Goal: Task Accomplishment & Management: Complete application form

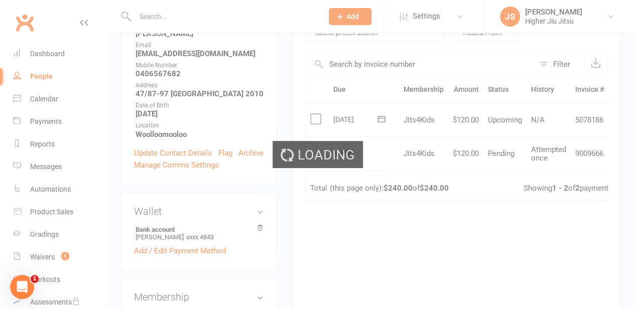
scroll to position [201, 0]
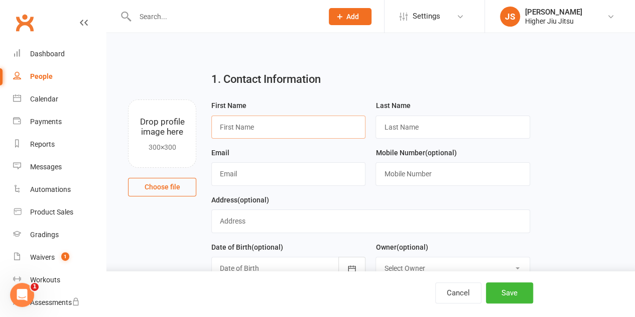
drag, startPoint x: 282, startPoint y: 134, endPoint x: 275, endPoint y: 137, distance: 7.5
click at [282, 134] on input "text" at bounding box center [288, 127] width 154 height 23
type input "[PERSON_NAME]"
type input "[EMAIL_ADDRESS][DOMAIN_NAME]"
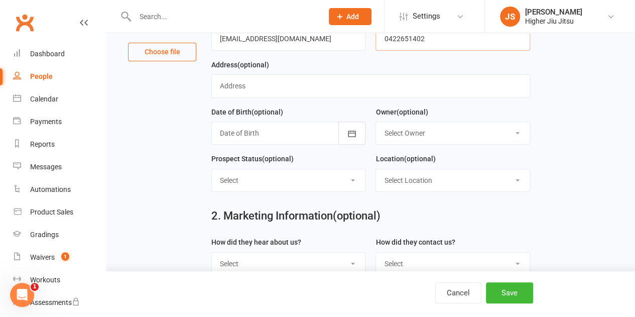
scroll to position [151, 0]
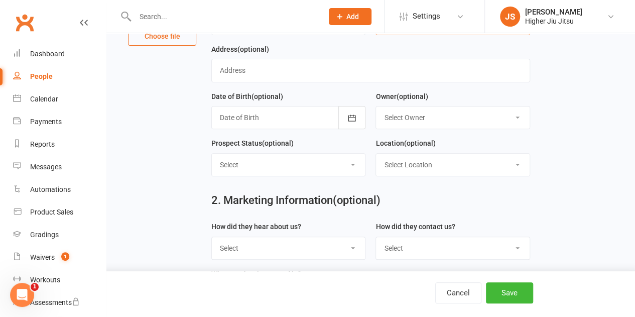
type input "0422651402"
click at [455, 121] on select "Select Owner [PERSON_NAME] [PERSON_NAME] [PERSON_NAME] [PERSON_NAME] [PERSON_NA…" at bounding box center [452, 117] width 153 height 22
select select "0"
click at [376, 106] on select "Select Owner [PERSON_NAME] [PERSON_NAME] [PERSON_NAME] [PERSON_NAME] [PERSON_NA…" at bounding box center [452, 117] width 153 height 22
drag, startPoint x: 455, startPoint y: 162, endPoint x: 455, endPoint y: 171, distance: 9.5
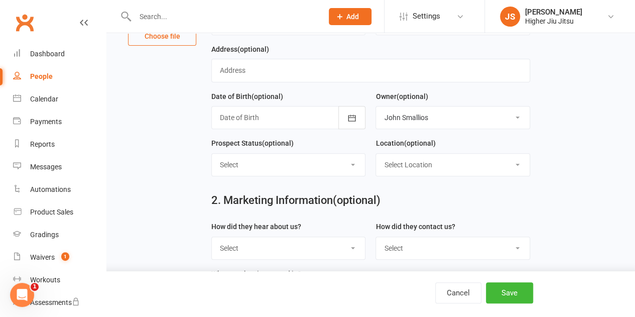
click at [455, 163] on select "Select Location [GEOGRAPHIC_DATA]" at bounding box center [452, 165] width 153 height 22
select select "0"
click at [376, 154] on select "Select Location [GEOGRAPHIC_DATA]" at bounding box center [452, 165] width 153 height 22
click at [530, 297] on button "Save" at bounding box center [509, 292] width 47 height 21
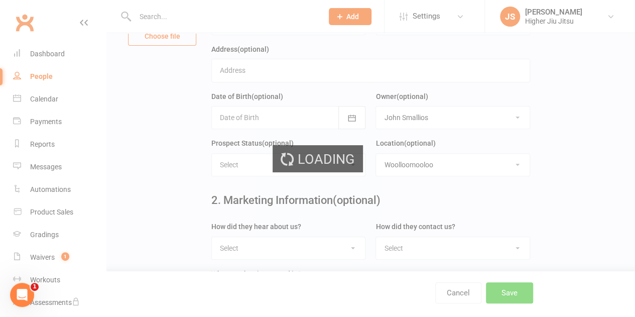
scroll to position [0, 0]
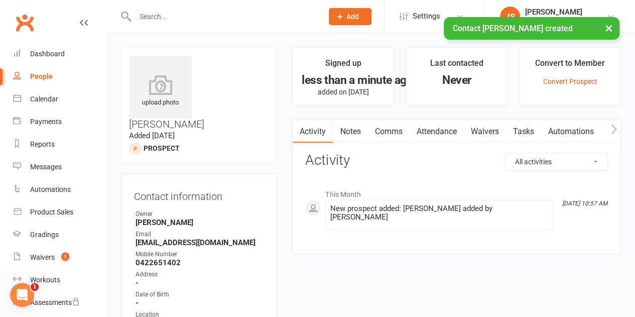
click at [390, 130] on link "Comms" at bounding box center [389, 131] width 42 height 23
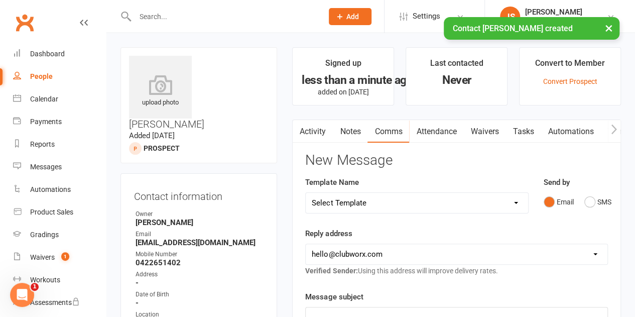
click at [387, 202] on select "Select Template [Email] Let's Reconnect! [Email] Still Interested? [Email] Stil…" at bounding box center [417, 203] width 222 height 20
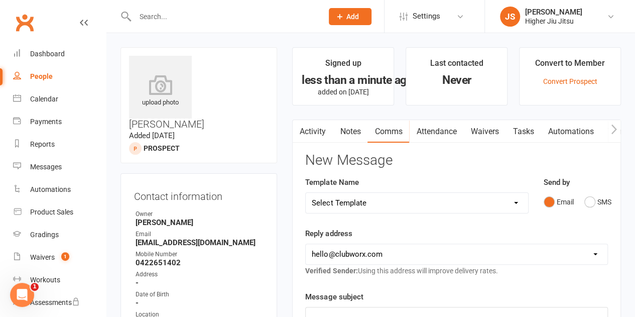
select select "21"
click at [306, 193] on select "Select Template [Email] Let's Reconnect! [Email] Still Interested? [Email] Stil…" at bounding box center [417, 203] width 222 height 20
click at [380, 253] on select "[EMAIL_ADDRESS][DOMAIN_NAME] [PERSON_NAME][EMAIL_ADDRESS][DOMAIN_NAME] [PERSON_…" at bounding box center [457, 254] width 302 height 20
select select "1"
click at [306, 244] on select "[EMAIL_ADDRESS][DOMAIN_NAME] [PERSON_NAME][EMAIL_ADDRESS][DOMAIN_NAME] [PERSON_…" at bounding box center [457, 254] width 302 height 20
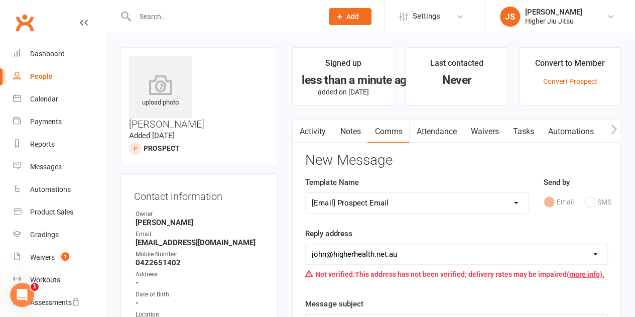
click at [399, 229] on div "Reply address [EMAIL_ADDRESS][DOMAIN_NAME] [PERSON_NAME][EMAIL_ADDRESS][DOMAIN_…" at bounding box center [456, 256] width 303 height 56
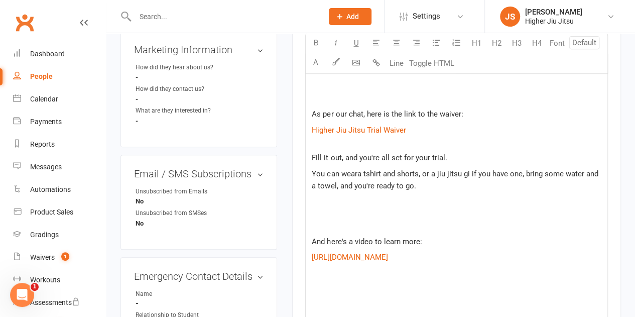
scroll to position [352, 0]
click at [466, 158] on p "Fill it out, and you're all set for your trial." at bounding box center [457, 157] width 290 height 12
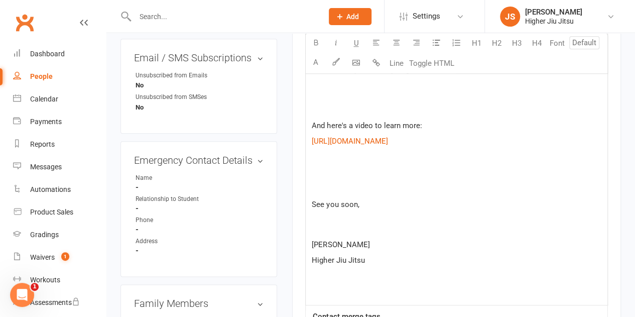
scroll to position [452, 0]
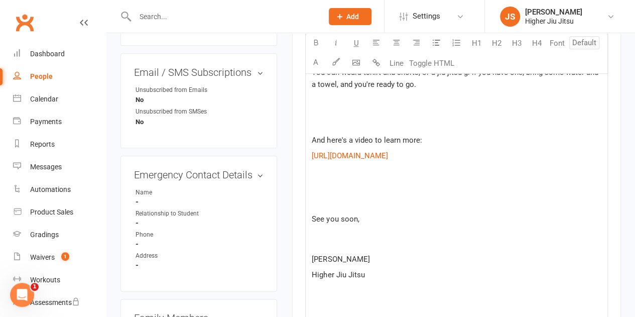
click at [358, 187] on p at bounding box center [457, 187] width 290 height 12
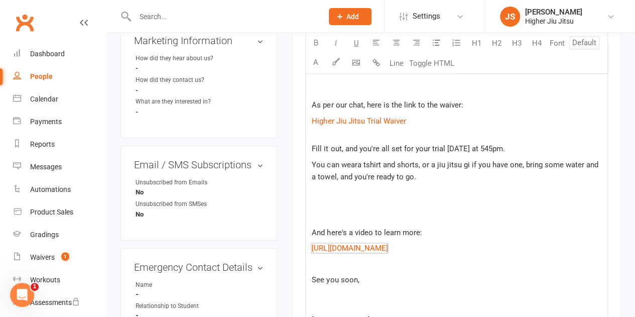
scroll to position [352, 0]
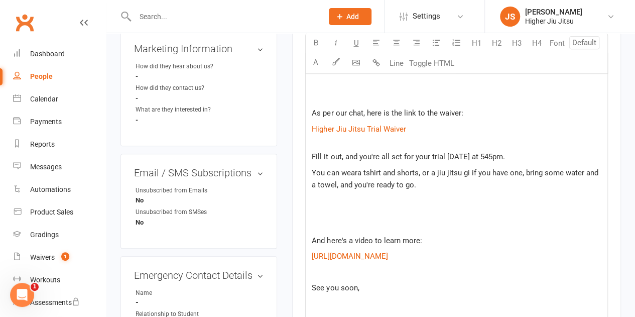
click at [337, 192] on p "You can wear a tshirt and shorts, or a jiu jitsu gi if you have one, bring some…" at bounding box center [457, 191] width 290 height 48
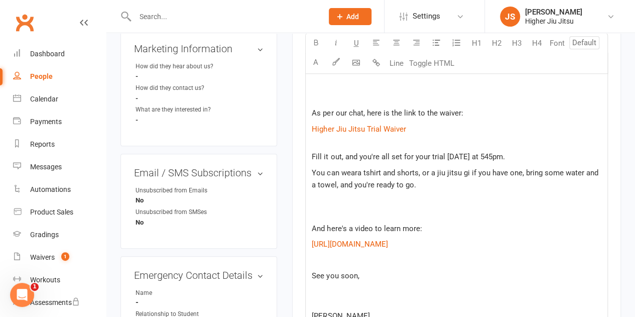
scroll to position [301, 0]
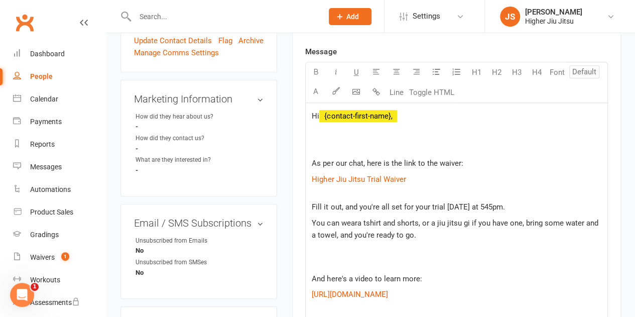
click at [345, 133] on p at bounding box center [457, 132] width 290 height 12
click at [343, 147] on p at bounding box center [457, 148] width 290 height 12
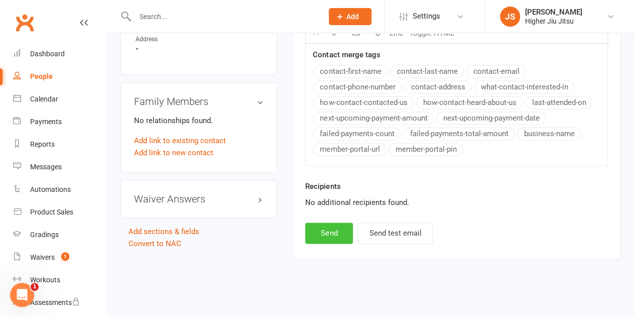
scroll to position [670, 0]
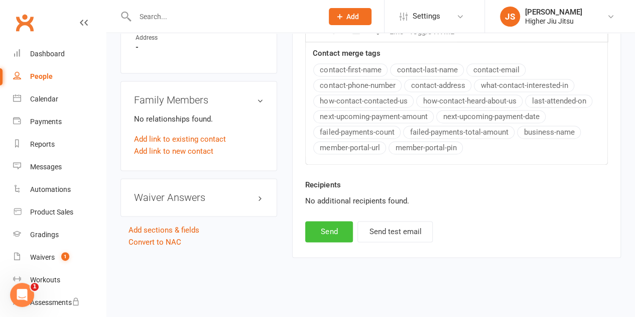
click at [334, 224] on button "Send" at bounding box center [329, 231] width 48 height 21
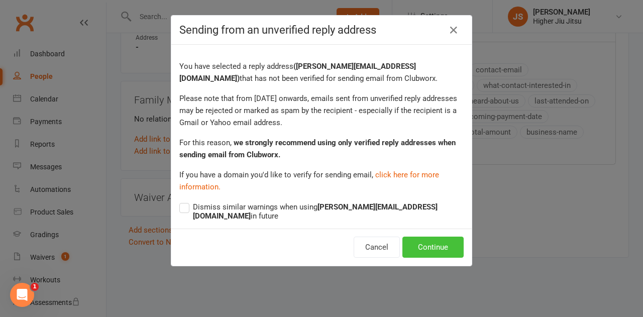
click at [431, 248] on button "Continue" at bounding box center [432, 247] width 61 height 21
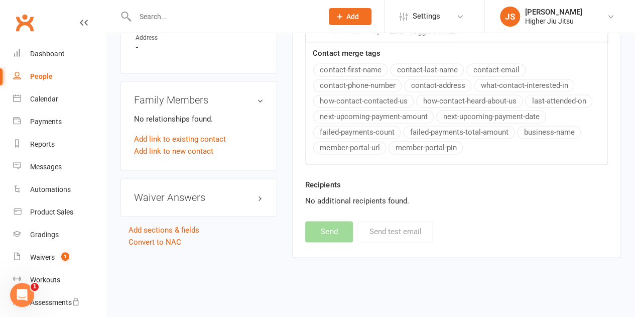
select select
select select "0"
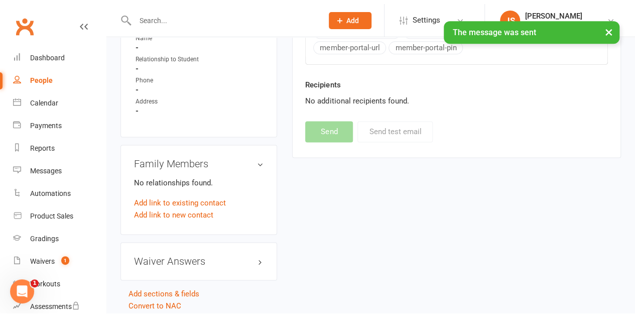
scroll to position [603, 0]
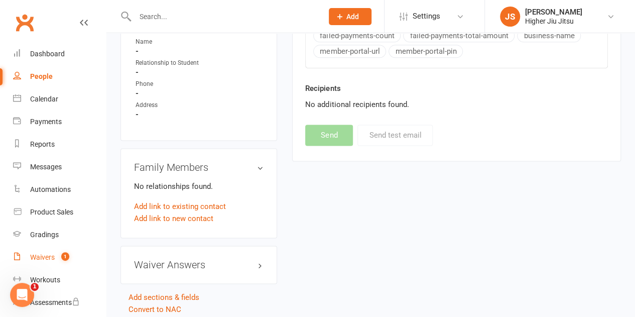
click at [60, 258] on count-badge "1" at bounding box center [62, 257] width 13 height 8
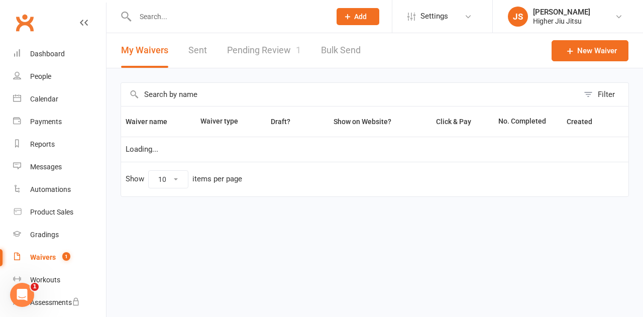
select select "100"
click at [271, 56] on link "Pending Review 1" at bounding box center [264, 50] width 74 height 35
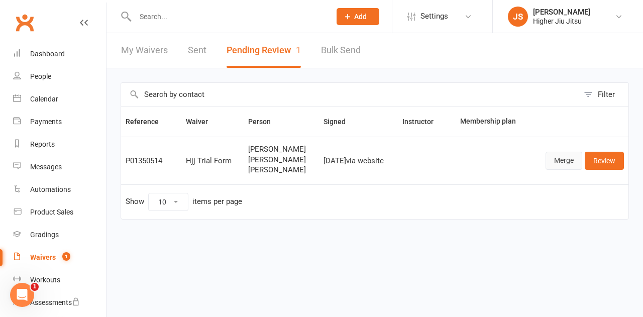
click at [573, 161] on link "Merge" at bounding box center [564, 161] width 37 height 18
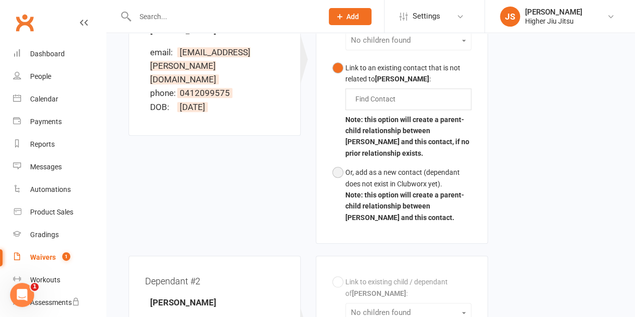
click at [381, 175] on button "Or, add as a new contact (dependant does not exist in Clubworx yet). Note: this…" at bounding box center [402, 195] width 139 height 64
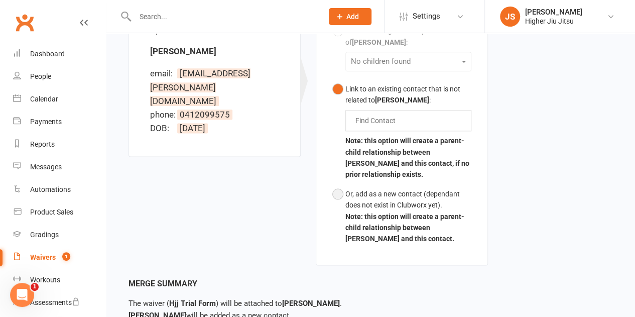
click at [380, 212] on b "Note: this option will create a parent-child relationship between [PERSON_NAME]…" at bounding box center [405, 227] width 119 height 31
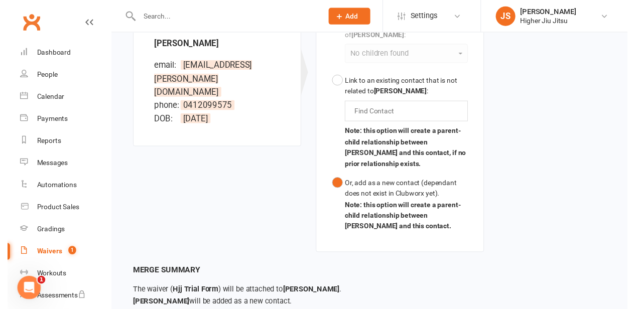
scroll to position [676, 0]
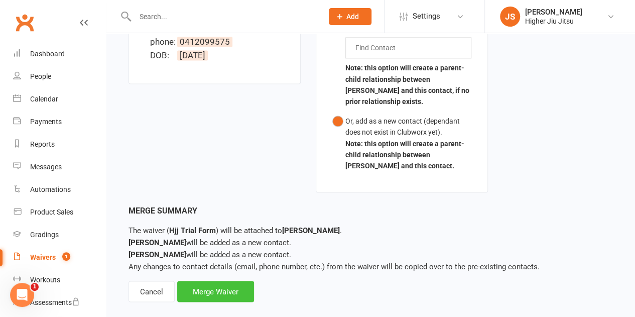
click at [239, 284] on div "Merge Waiver" at bounding box center [215, 291] width 77 height 21
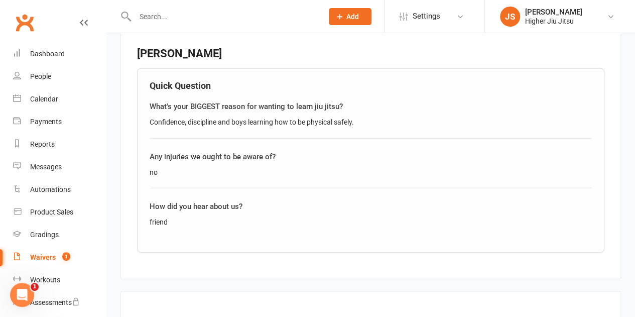
scroll to position [1319, 0]
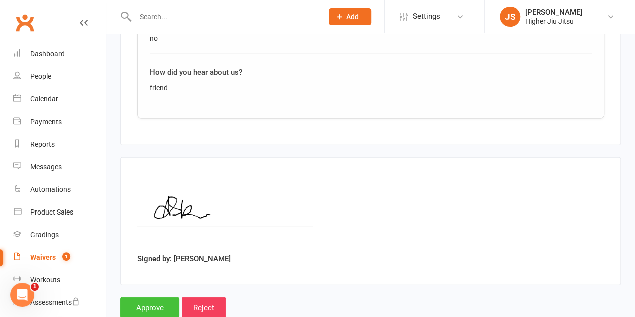
click at [149, 297] on input "Approve" at bounding box center [150, 307] width 59 height 21
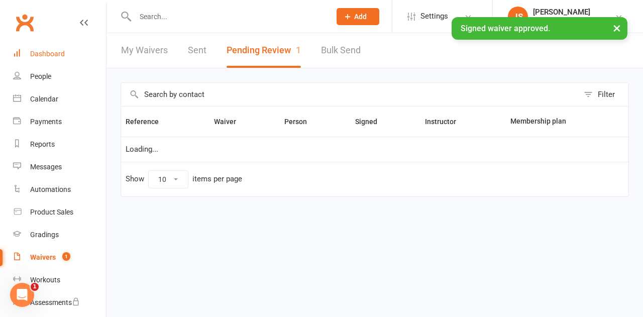
click at [52, 53] on div "Dashboard" at bounding box center [47, 54] width 35 height 8
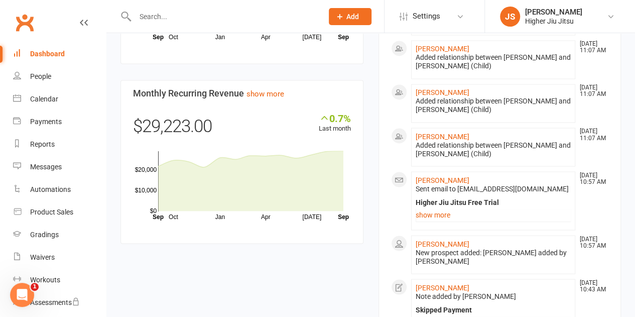
scroll to position [653, 0]
